Goal: Find specific page/section: Find specific page/section

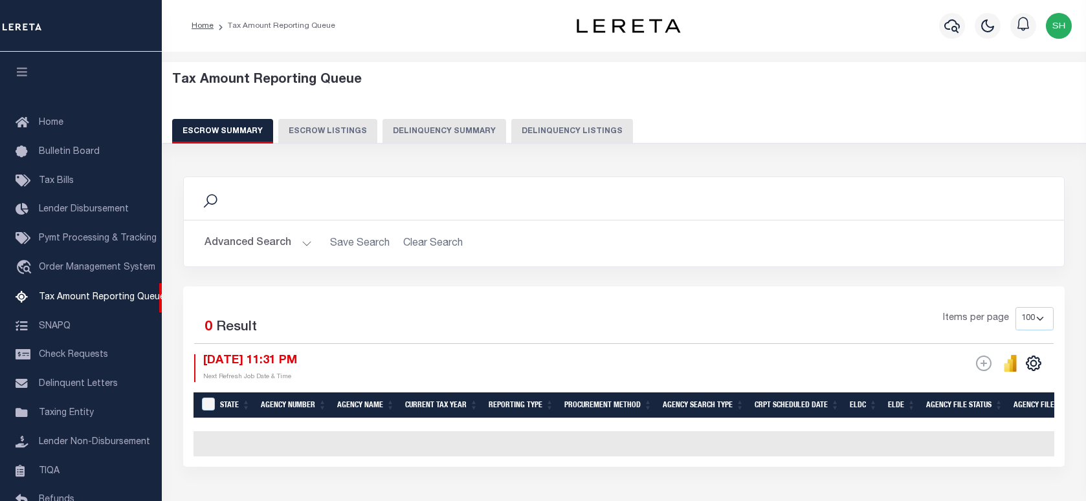
select select "100"
select select
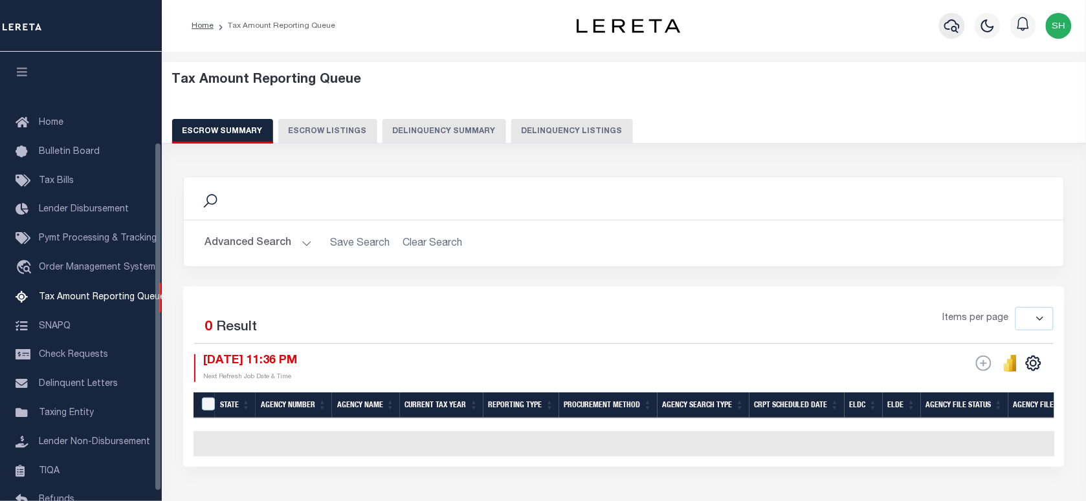
click at [948, 25] on icon "button" at bounding box center [952, 26] width 16 height 16
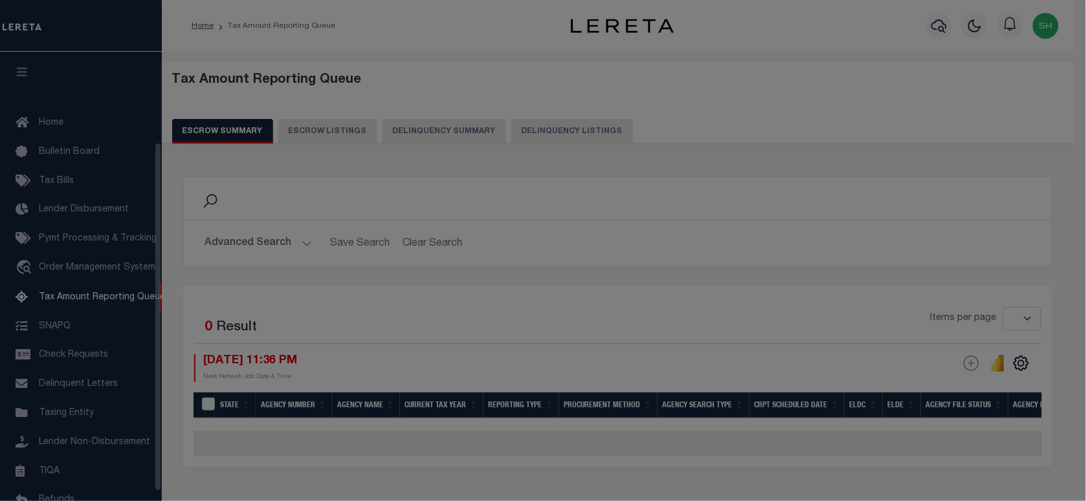
scroll to position [116, 0]
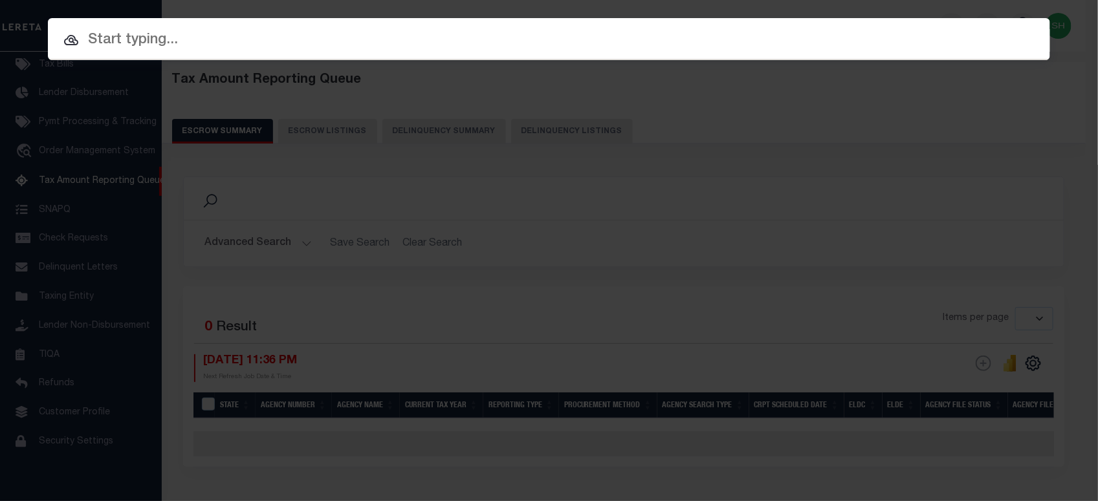
click at [873, 34] on input "text" at bounding box center [549, 40] width 1002 height 23
paste input "10175806"
type input "10175806"
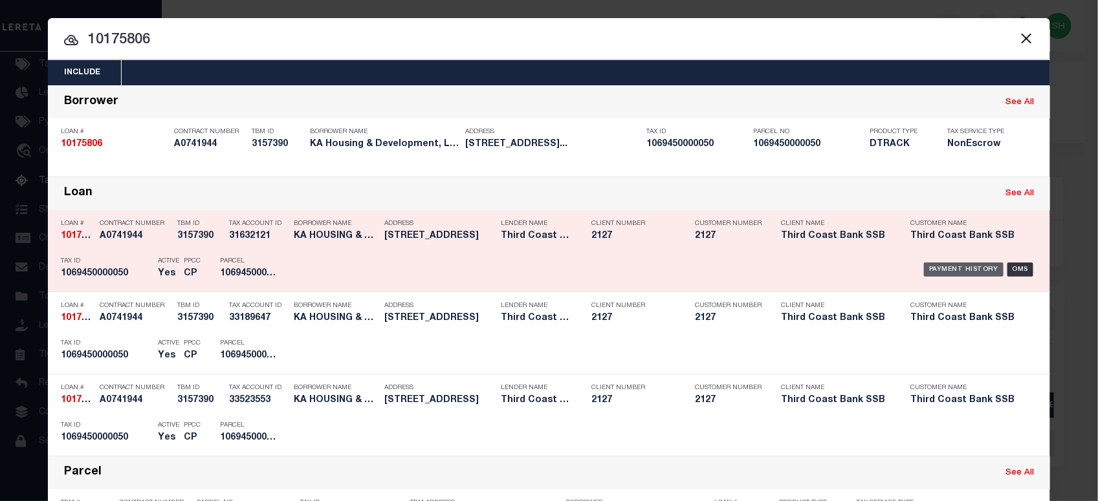
click at [962, 270] on div "Payment History" at bounding box center [964, 270] width 80 height 14
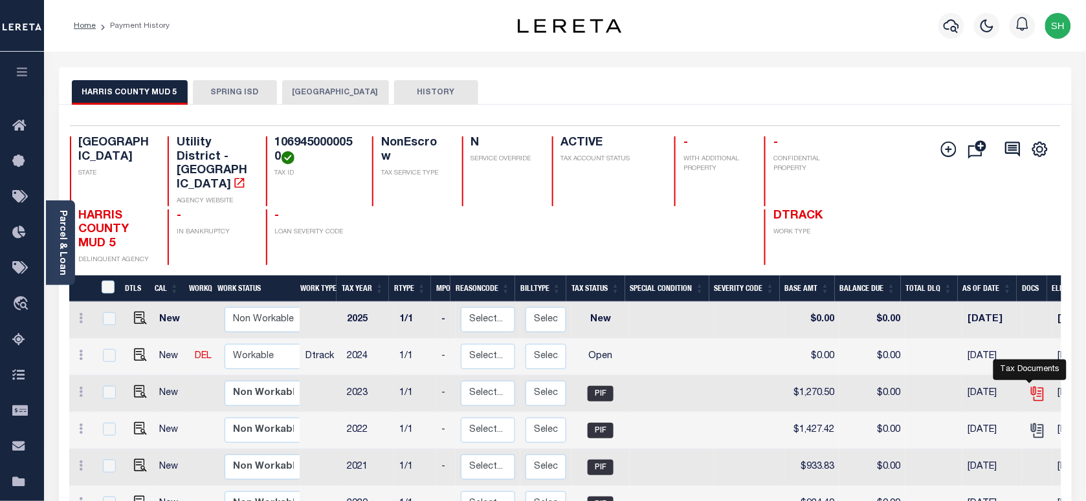
click at [1032, 386] on icon "" at bounding box center [1037, 394] width 17 height 17
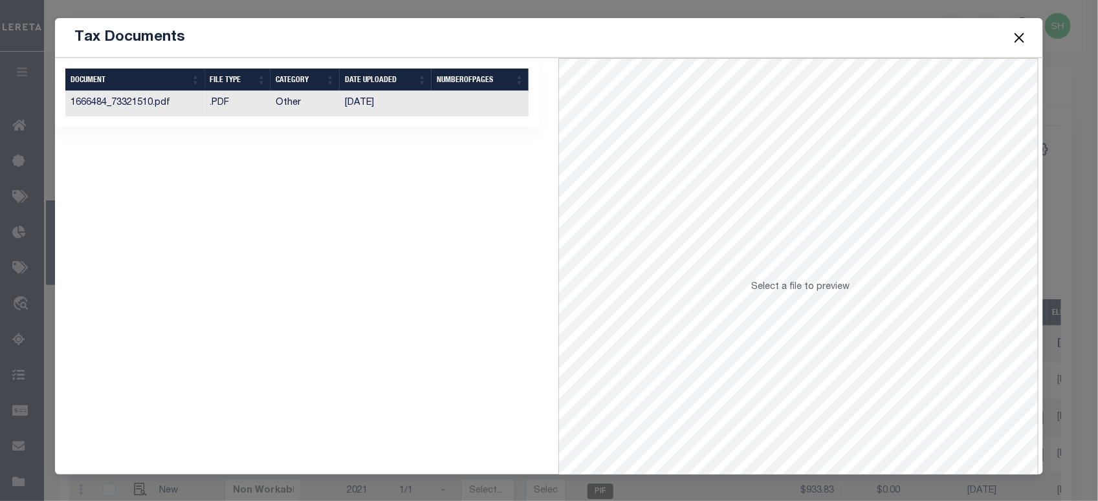
click at [302, 113] on td "Other" at bounding box center [304, 103] width 69 height 25
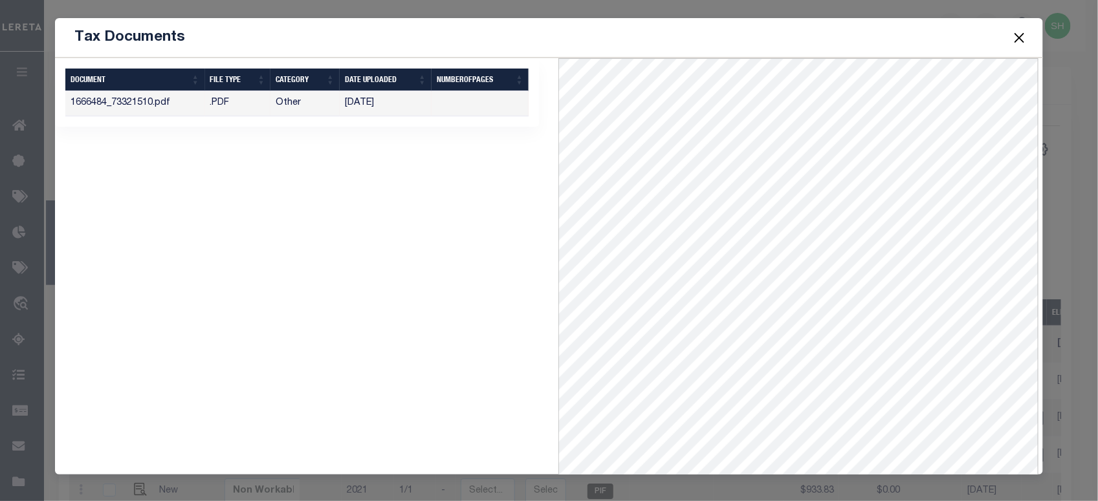
click at [1023, 39] on button "Close" at bounding box center [1019, 37] width 17 height 17
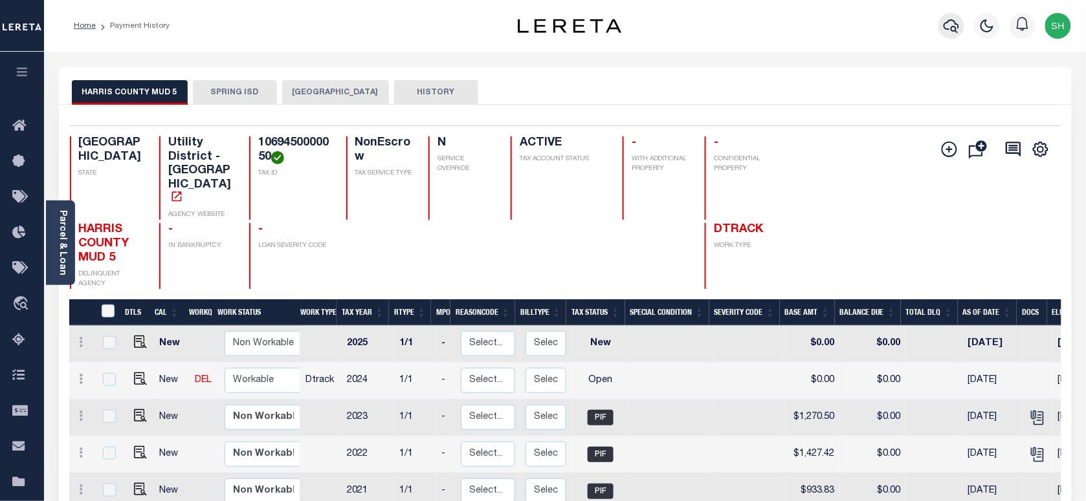
click at [943, 27] on icon "button" at bounding box center [951, 26] width 16 height 16
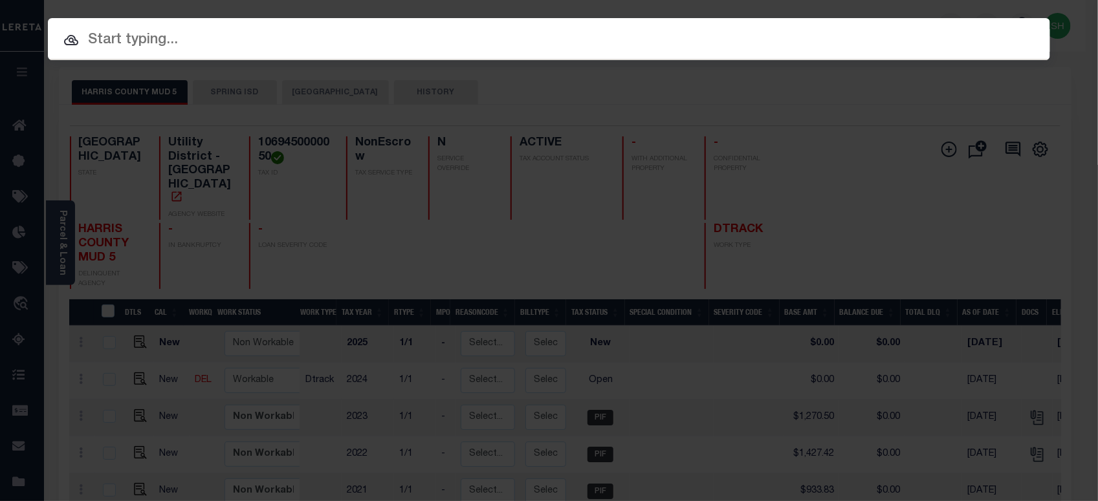
click at [762, 34] on input "text" at bounding box center [549, 40] width 1002 height 23
paste input "1110002247"
type input "1110002247"
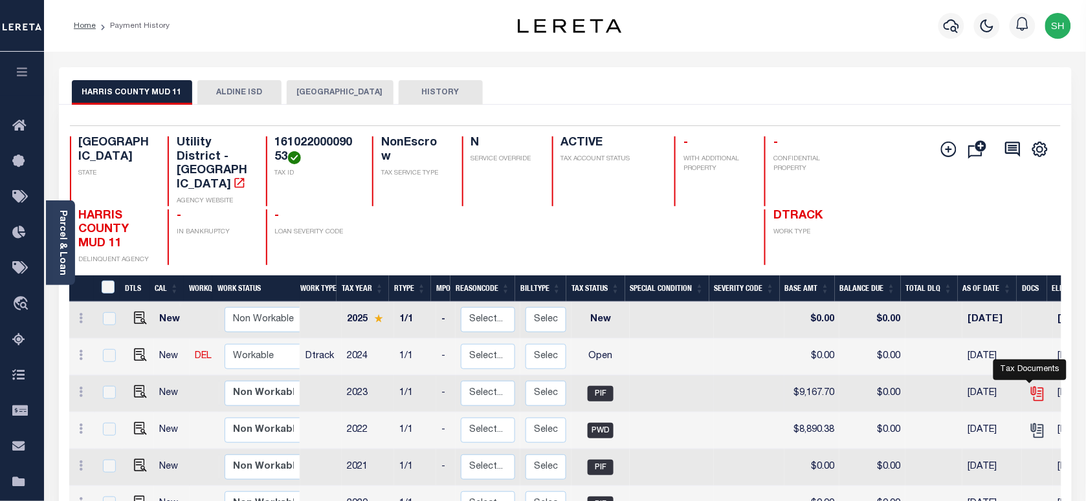
click at [1032, 386] on icon "" at bounding box center [1037, 394] width 17 height 17
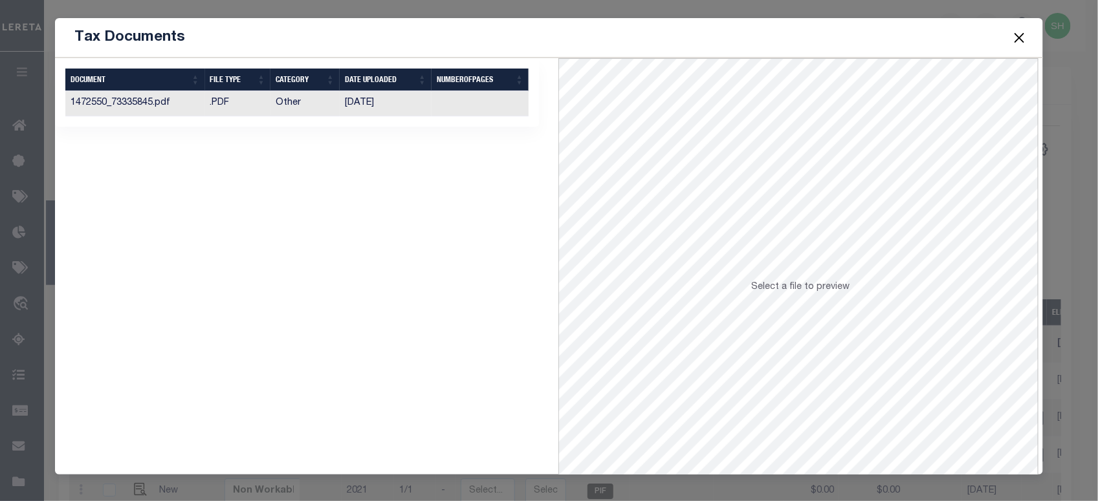
click at [273, 111] on td "Other" at bounding box center [304, 103] width 69 height 25
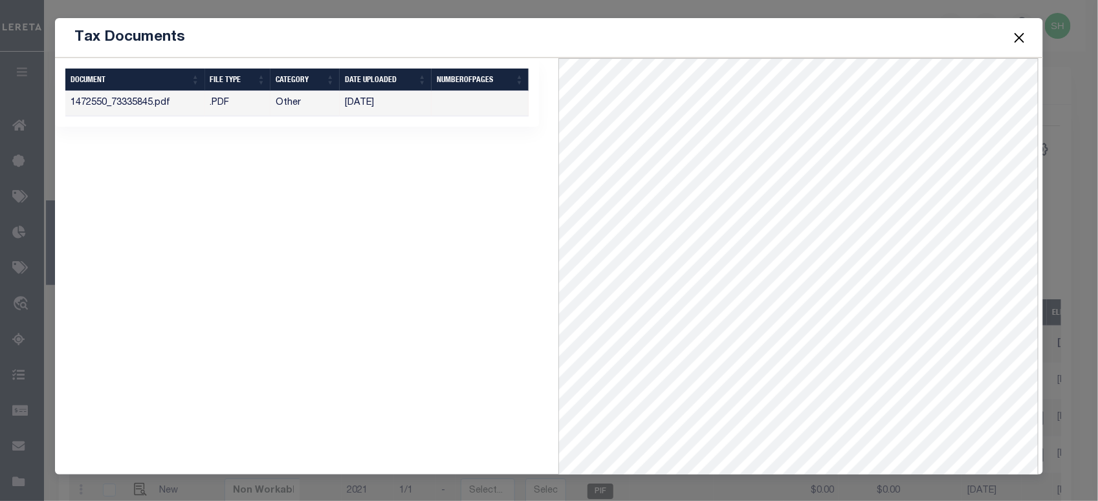
click at [1019, 36] on button "Close" at bounding box center [1019, 37] width 17 height 17
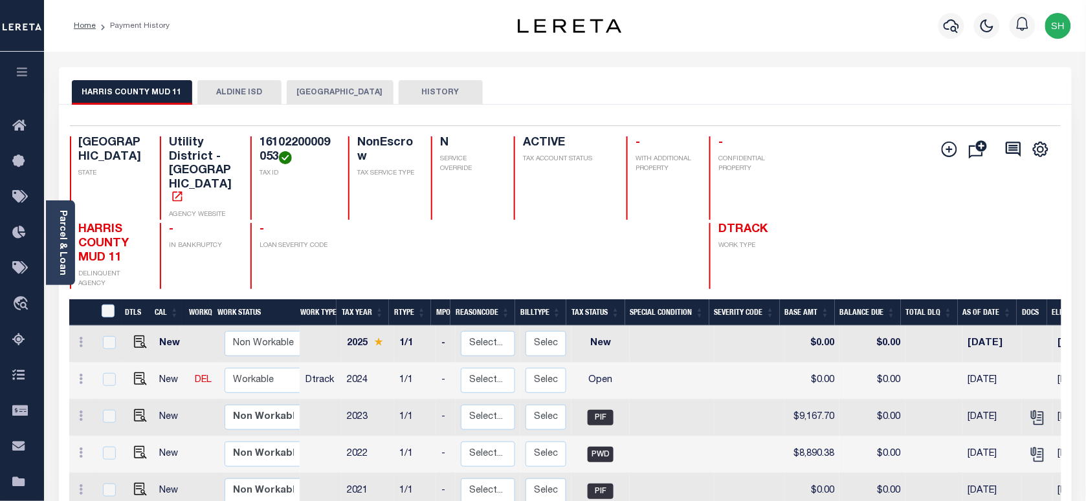
click at [716, 169] on div "Add Installment Line Bad Parcel Fees" at bounding box center [813, 213] width 496 height 153
